Goal: Task Accomplishment & Management: Manage account settings

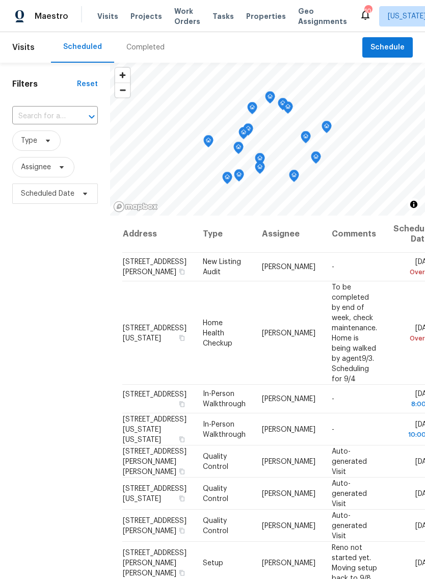
scroll to position [66, 0]
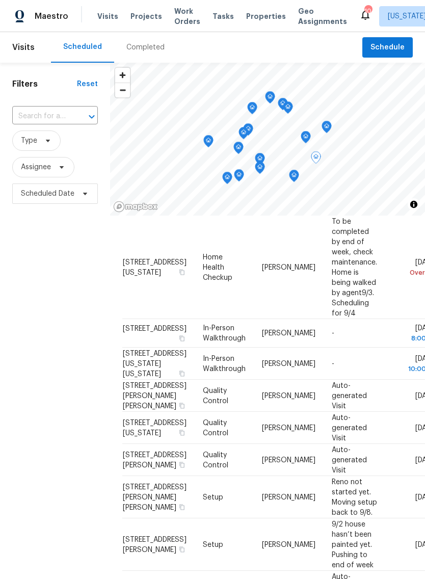
click at [385, 476] on td "[DATE]" at bounding box center [411, 460] width 52 height 32
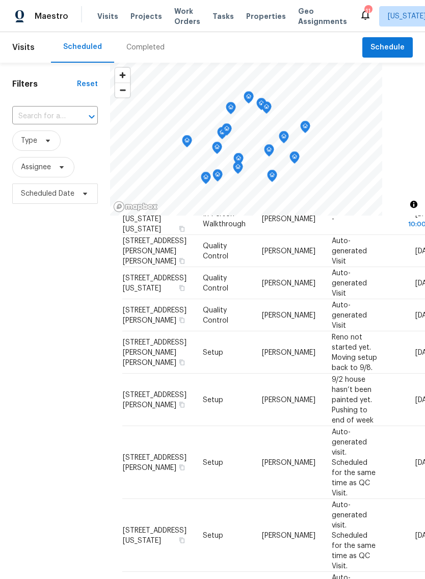
scroll to position [212, 0]
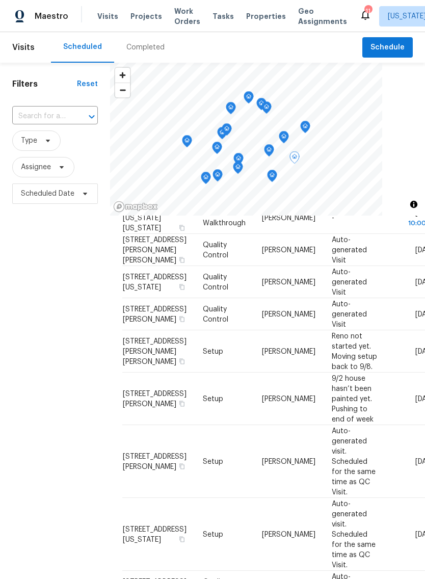
click at [0, 0] on icon at bounding box center [0, 0] width 0 height 0
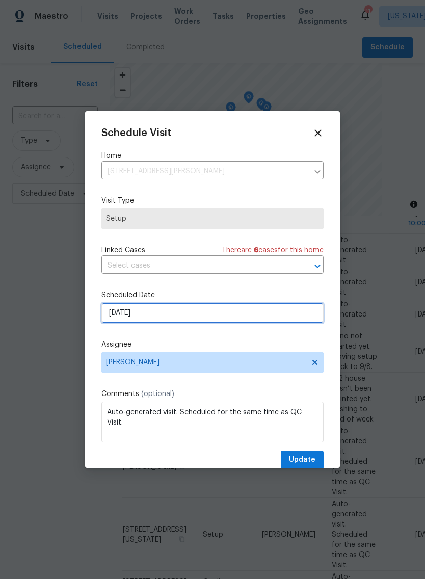
click at [144, 316] on input "9/5/2025" at bounding box center [212, 313] width 222 height 20
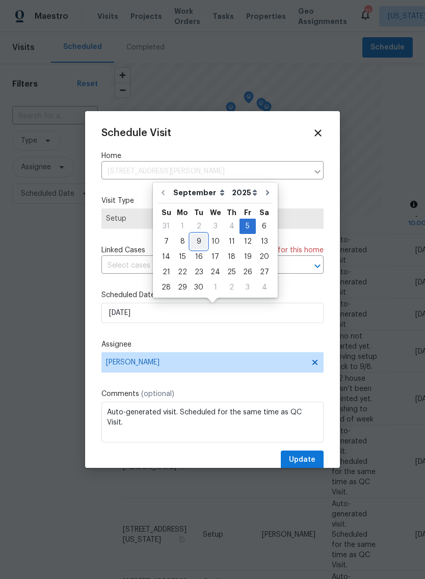
click at [196, 238] on div "9" at bounding box center [199, 242] width 16 height 14
type input "9/9/2025"
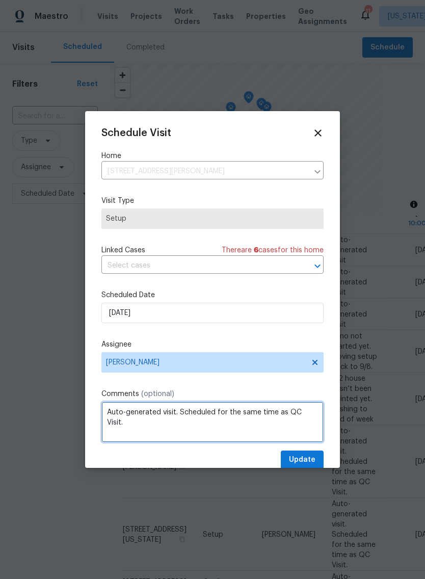
click at [311, 409] on textarea "Auto-generated visit. Scheduled for the same time as QC Visit." at bounding box center [212, 422] width 222 height 41
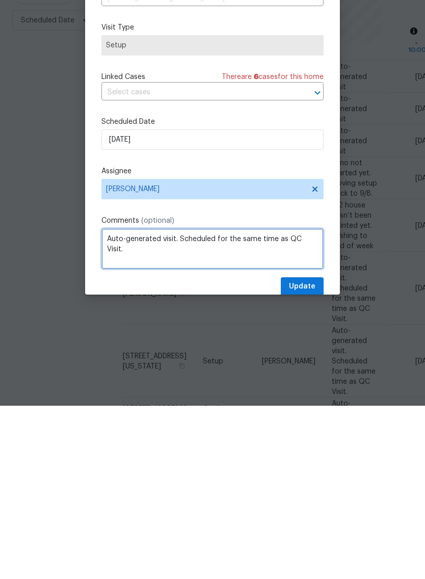
click at [315, 402] on textarea "Auto-generated visit. Scheduled for the same time as QC Visit." at bounding box center [212, 422] width 222 height 41
type textarea "Auto-"
type textarea "Mid Reno 9/5 setup moved"
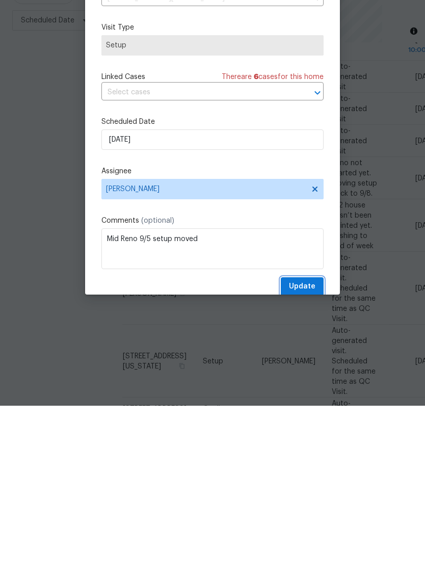
click at [294, 454] on span "Update" at bounding box center [302, 460] width 27 height 13
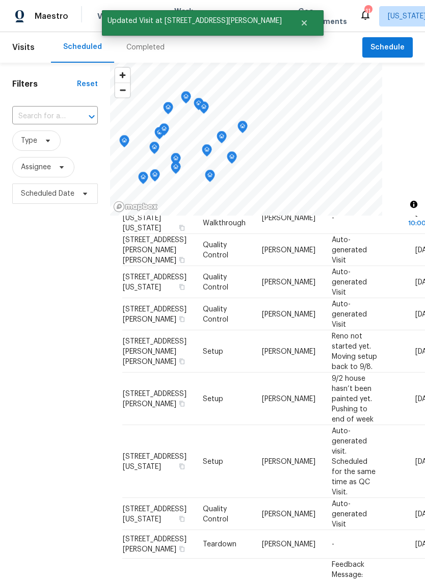
scroll to position [0, 0]
